Goal: Information Seeking & Learning: Learn about a topic

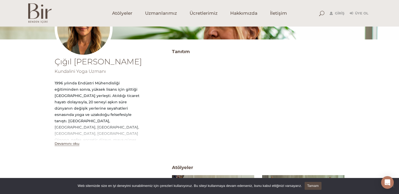
scroll to position [184, 0]
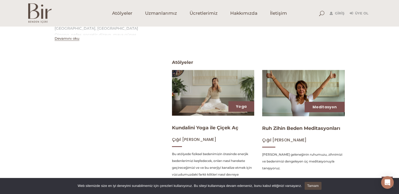
click at [291, 99] on img at bounding box center [303, 93] width 85 height 48
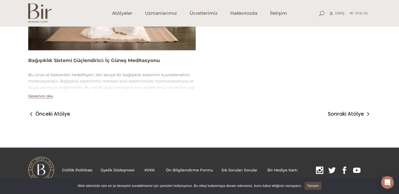
scroll to position [578, 0]
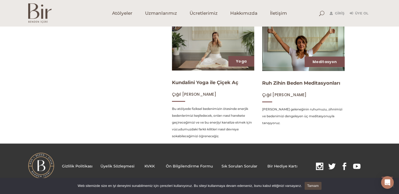
scroll to position [45, 0]
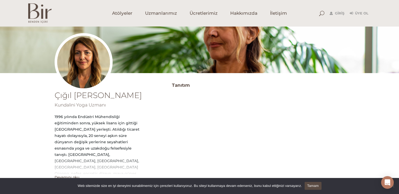
click at [83, 60] on img at bounding box center [84, 62] width 58 height 58
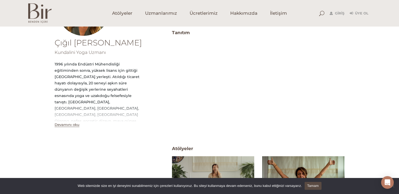
scroll to position [72, 0]
